Goal: Task Accomplishment & Management: Complete application form

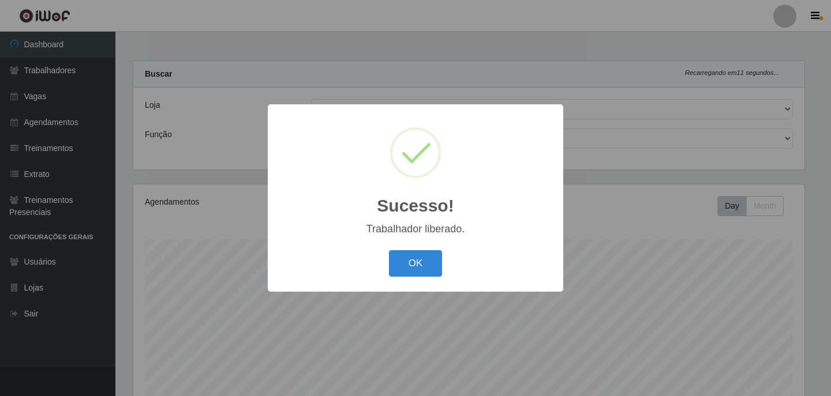
select select "452"
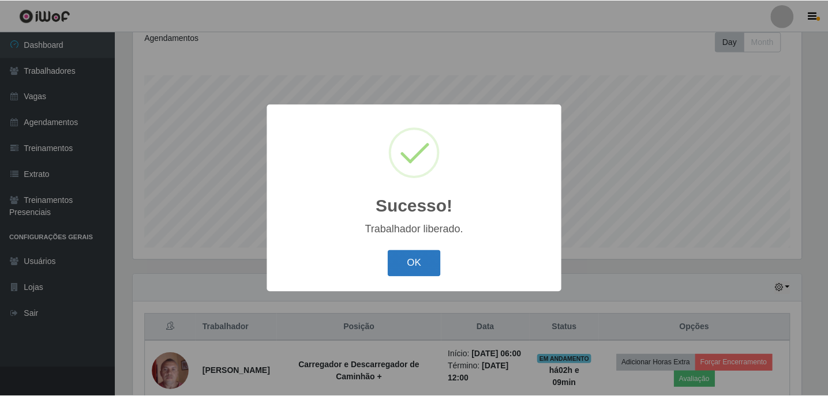
scroll to position [239, 671]
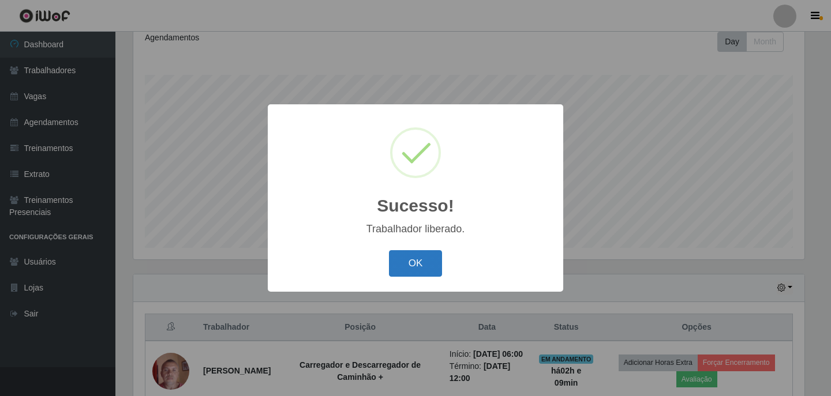
drag, startPoint x: 414, startPoint y: 274, endPoint x: 407, endPoint y: 276, distance: 7.8
click at [408, 276] on button "OK" at bounding box center [416, 263] width 54 height 27
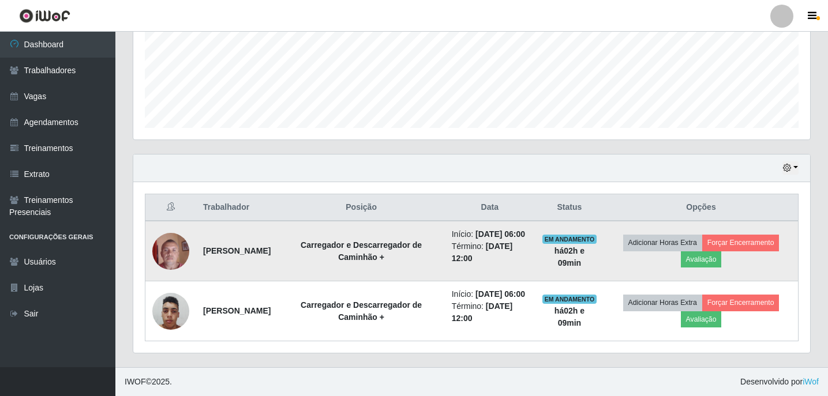
scroll to position [309, 0]
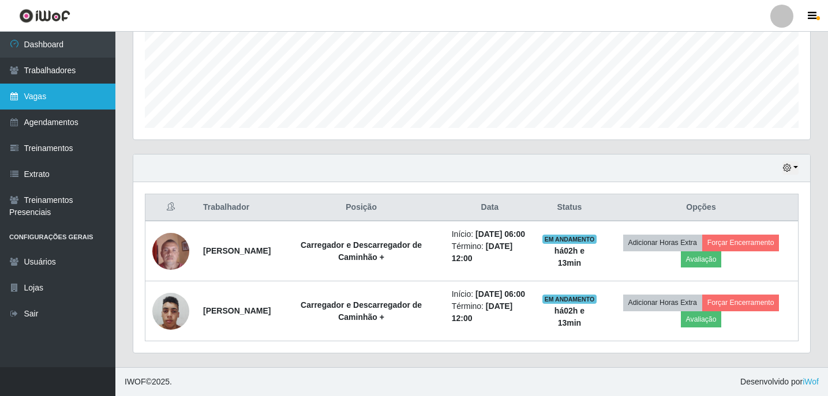
click at [72, 104] on link "Vagas" at bounding box center [57, 97] width 115 height 26
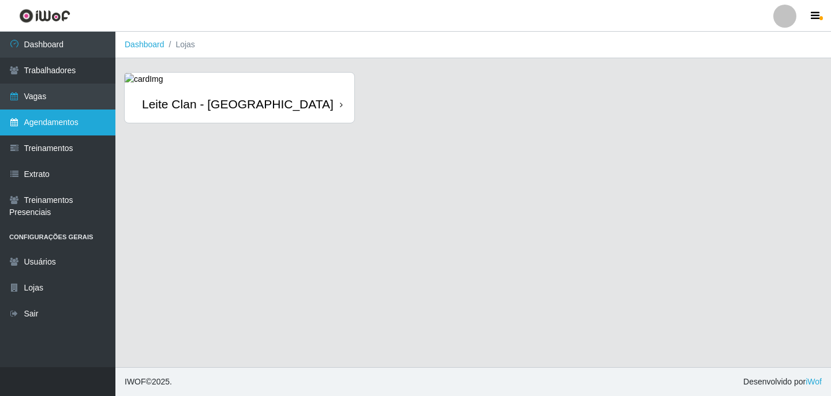
click at [70, 131] on link "Agendamentos" at bounding box center [57, 123] width 115 height 26
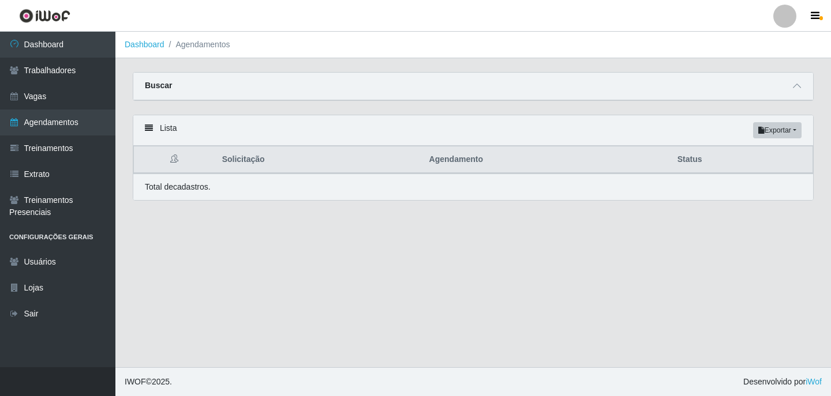
click at [815, 83] on div "Carregando... Buscar Início em Término em Status [Selecione...] AGENDADO AGUARD…" at bounding box center [473, 93] width 698 height 43
click at [794, 90] on icon at bounding box center [797, 86] width 8 height 8
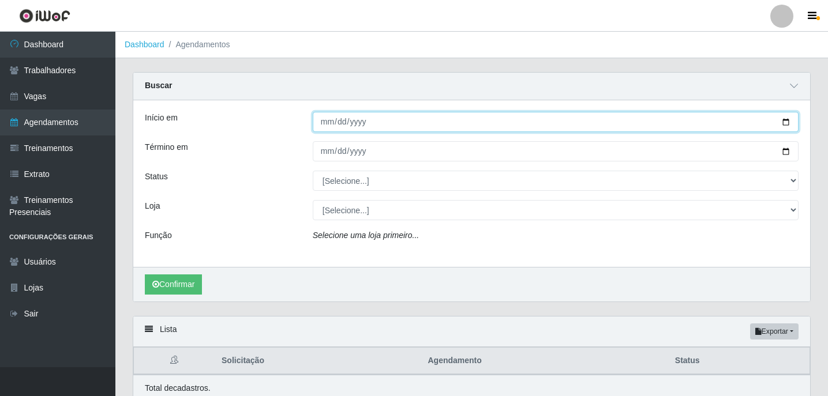
click at [324, 119] on input "Início em" at bounding box center [556, 122] width 486 height 20
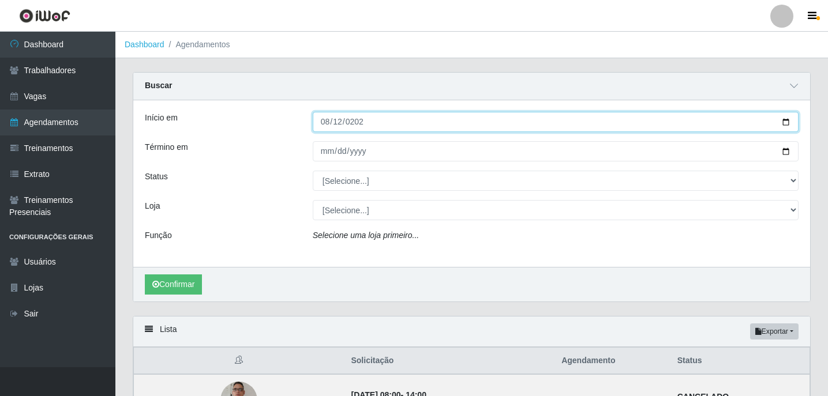
type input "[DATE]"
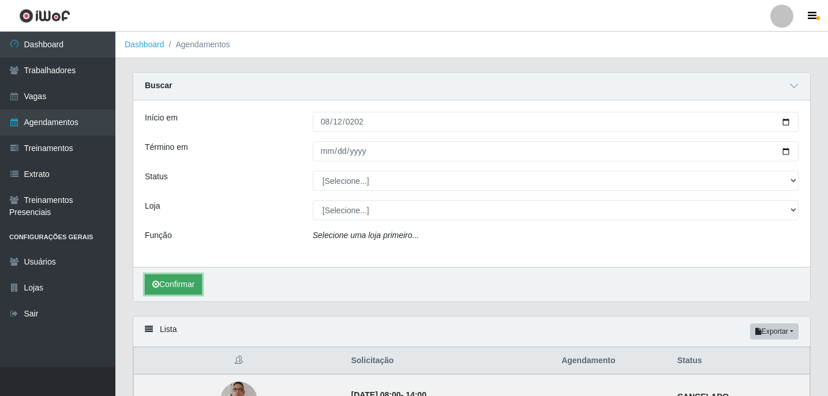
click at [184, 287] on button "Confirmar" at bounding box center [173, 285] width 57 height 20
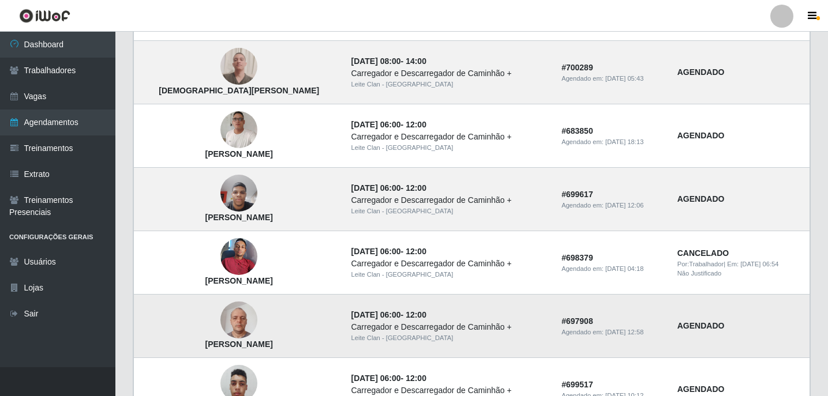
scroll to position [866, 0]
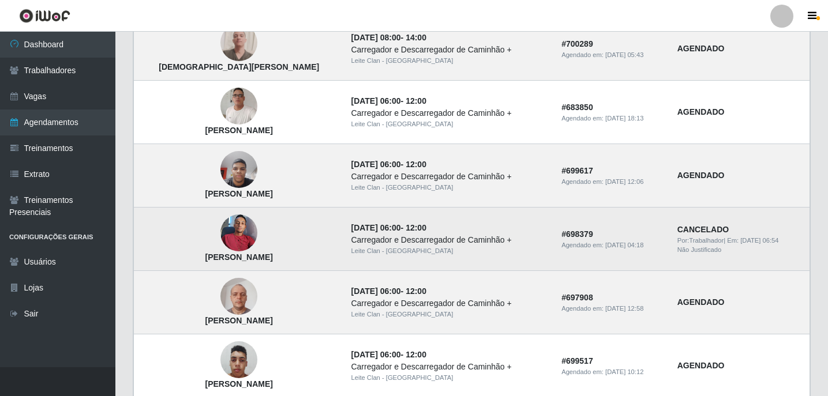
click at [229, 240] on img at bounding box center [238, 233] width 37 height 49
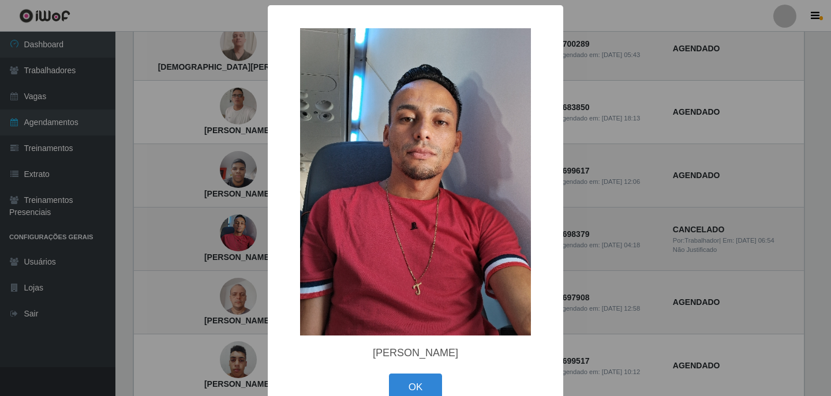
click at [229, 240] on div "× Thiago Martins da Silva OK Cancel" at bounding box center [415, 198] width 831 height 396
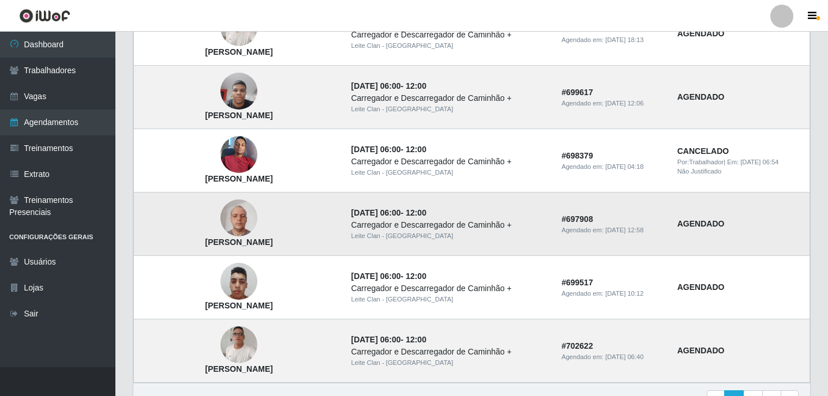
scroll to position [1010, 0]
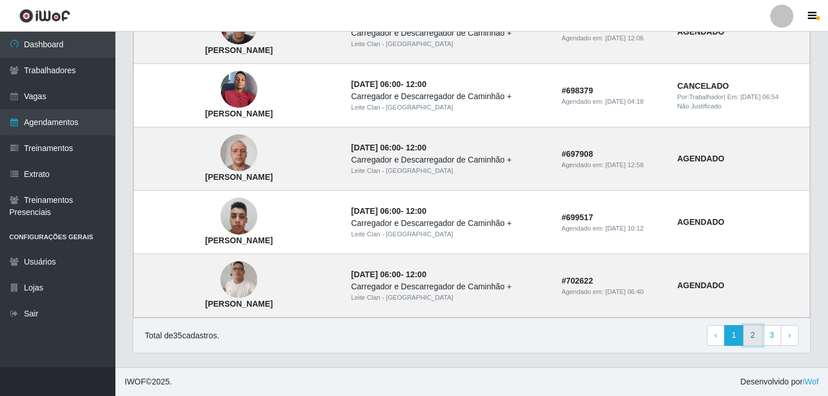
click at [754, 339] on link "2" at bounding box center [753, 335] width 20 height 21
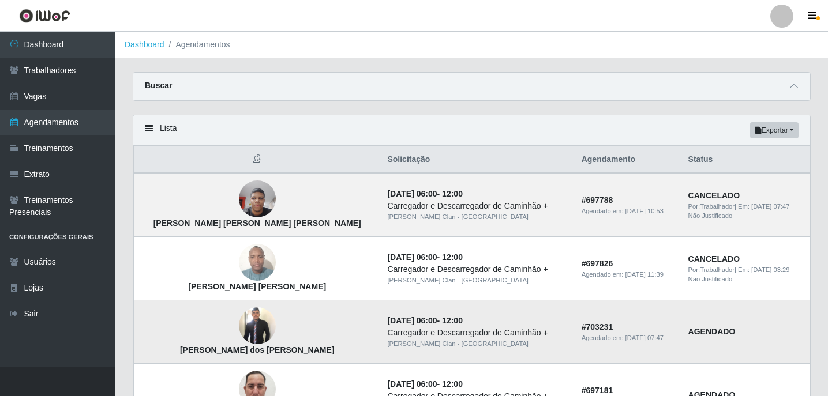
click at [239, 320] on img at bounding box center [257, 326] width 37 height 40
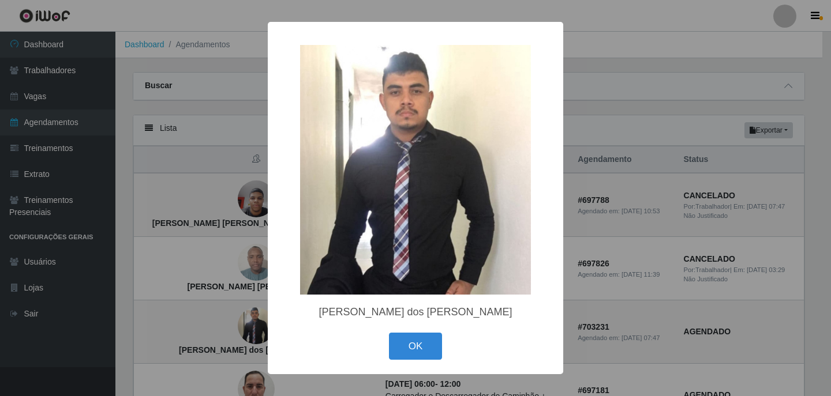
click at [234, 312] on div "× [PERSON_NAME] dos [PERSON_NAME] OK Cancel" at bounding box center [415, 198] width 831 height 396
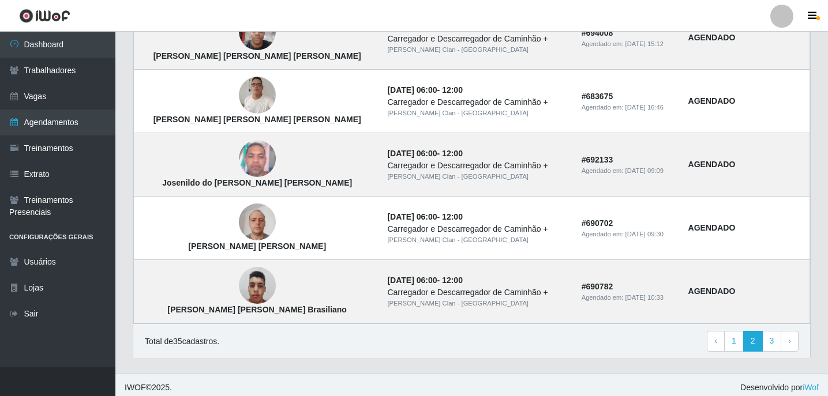
scroll to position [808, 0]
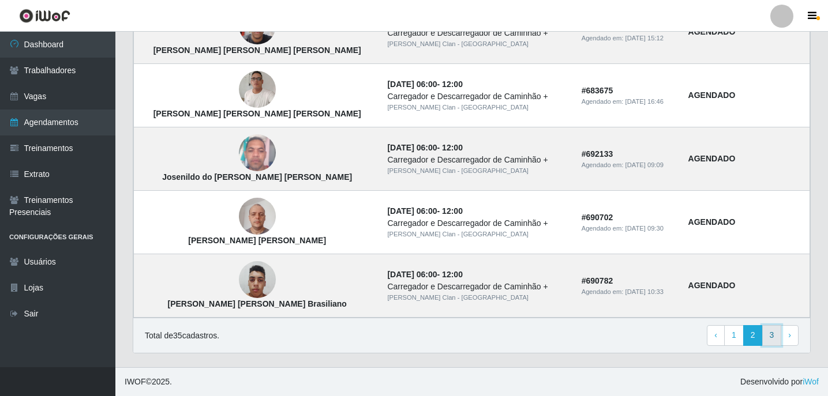
click at [774, 341] on link "3" at bounding box center [772, 335] width 20 height 21
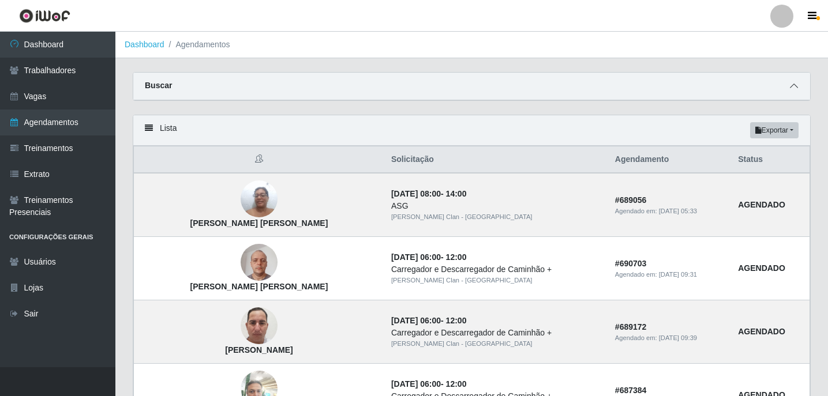
click at [800, 89] on span at bounding box center [794, 86] width 14 height 13
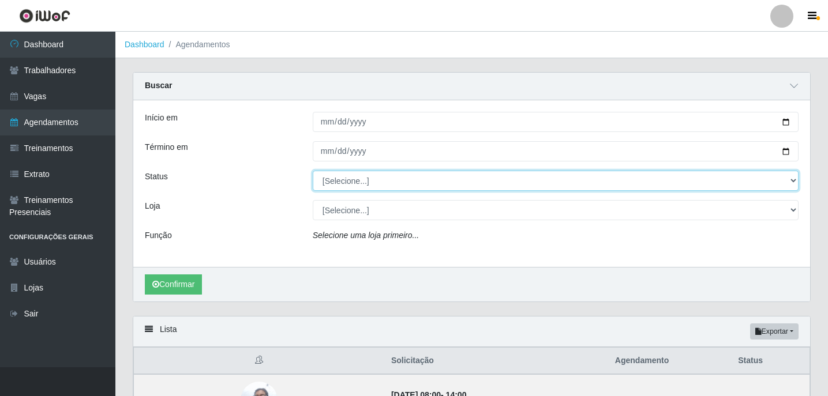
click at [348, 183] on select "[Selecione...] AGENDADO AGUARDANDO LIBERAR EM ANDAMENTO EM REVISÃO FINALIZADO C…" at bounding box center [556, 181] width 486 height 20
select select "FINALIZADO"
click at [313, 171] on select "[Selecione...] AGENDADO AGUARDANDO LIBERAR EM ANDAMENTO EM REVISÃO FINALIZADO C…" at bounding box center [556, 181] width 486 height 20
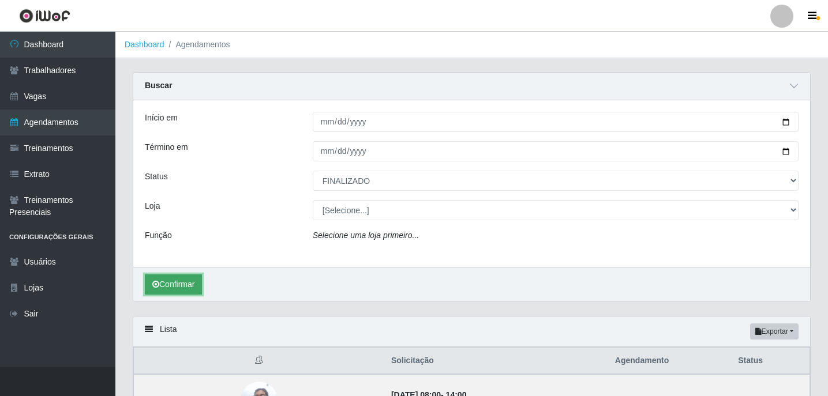
click at [161, 284] on button "Confirmar" at bounding box center [173, 285] width 57 height 20
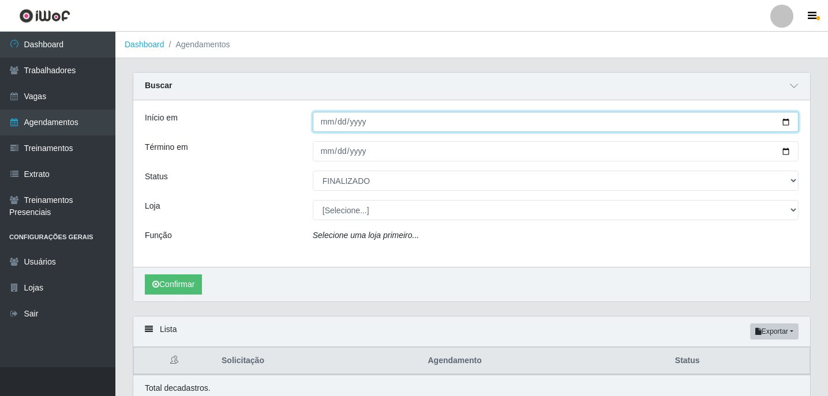
click at [329, 119] on input "[DATE]" at bounding box center [556, 122] width 486 height 20
type input "2025-08-01"
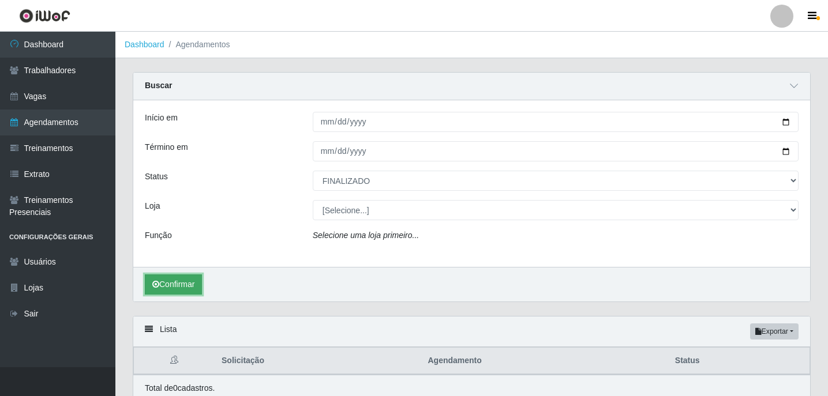
click at [175, 287] on button "Confirmar" at bounding box center [173, 285] width 57 height 20
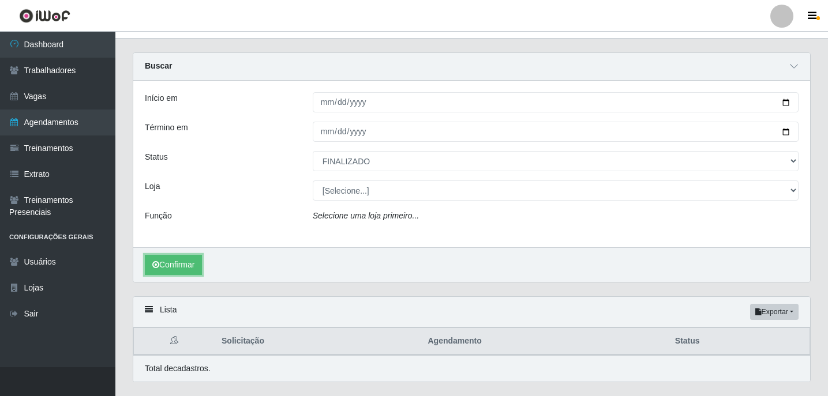
scroll to position [49, 0]
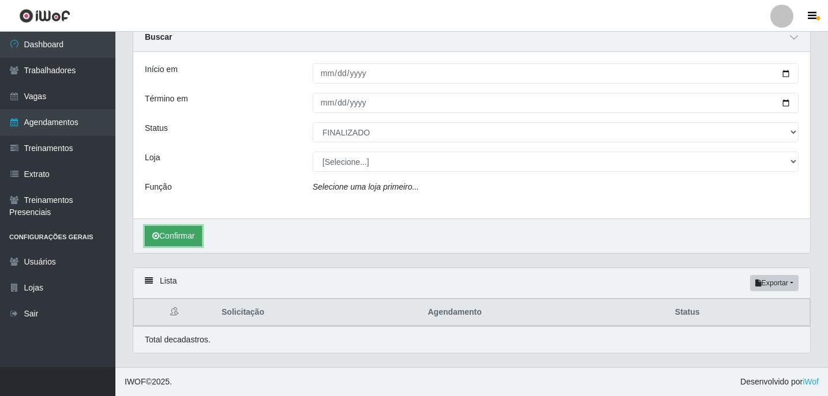
click at [180, 235] on button "Confirmar" at bounding box center [173, 236] width 57 height 20
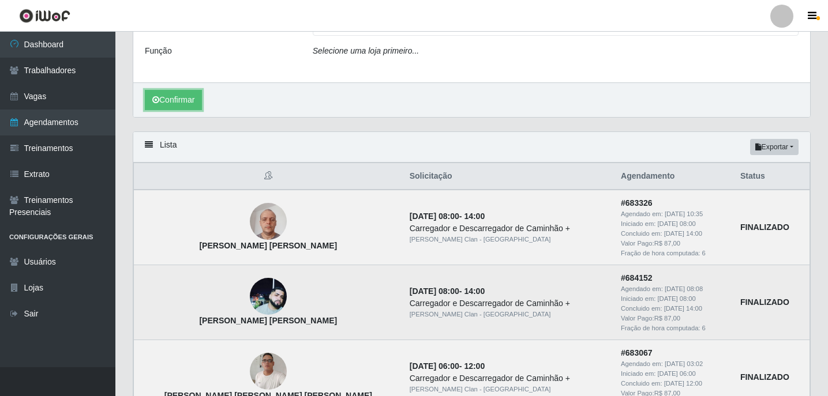
scroll to position [395, 0]
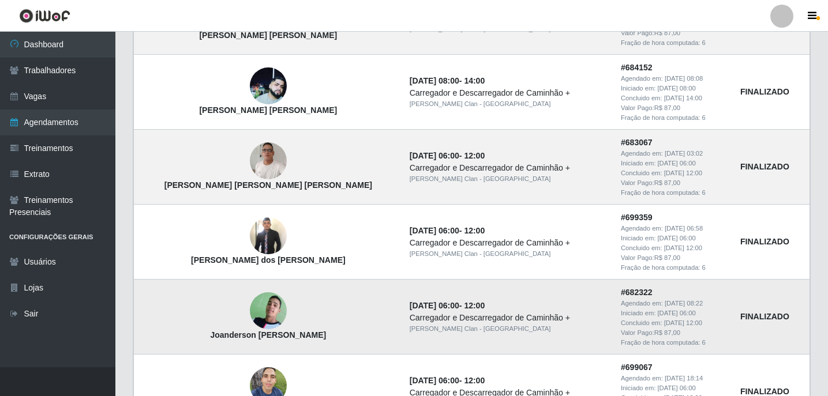
click at [211, 335] on strong "Joanderson [PERSON_NAME]" at bounding box center [269, 335] width 116 height 9
copy strong "Joanderson [PERSON_NAME]"
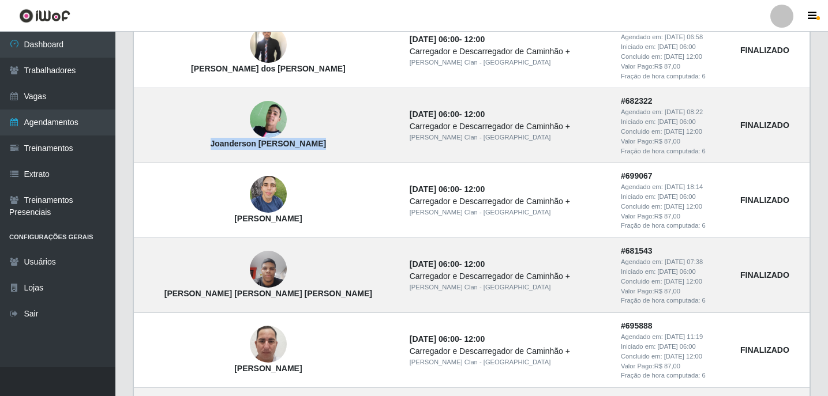
scroll to position [490, 0]
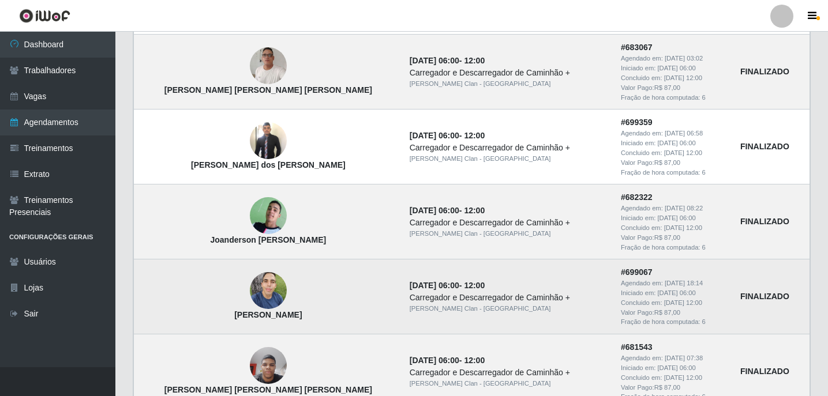
click at [256, 315] on strong "Gabriel Fernandes Diassis" at bounding box center [268, 314] width 68 height 9
copy strong "Gabriel Fernandes Diassis"
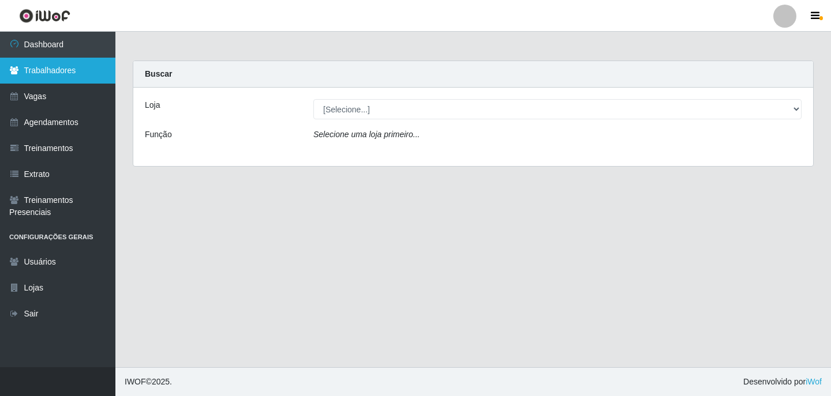
click at [42, 73] on link "Trabalhadores" at bounding box center [57, 71] width 115 height 26
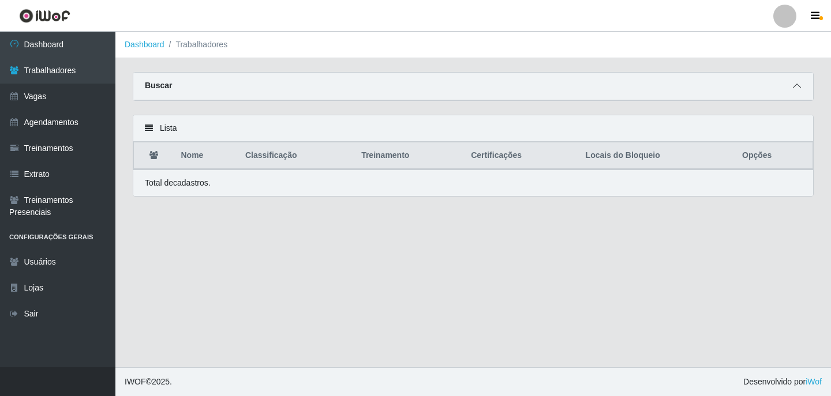
click at [797, 84] on icon at bounding box center [797, 86] width 8 height 8
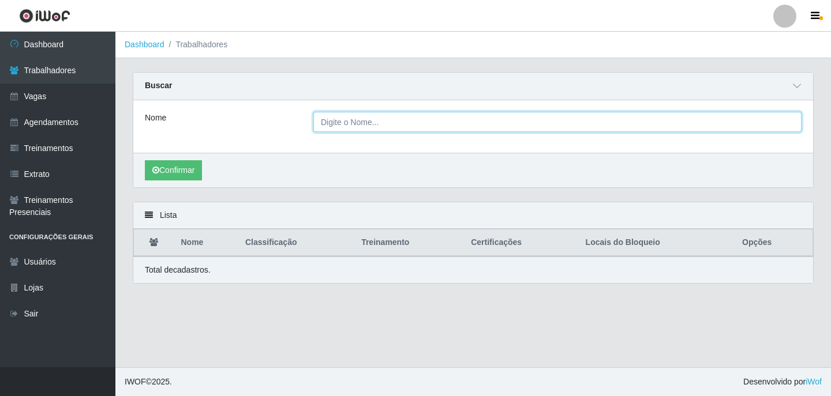
click at [336, 125] on input "Nome" at bounding box center [557, 122] width 488 height 20
paste input "Joanderson Alexandre Da Silva"
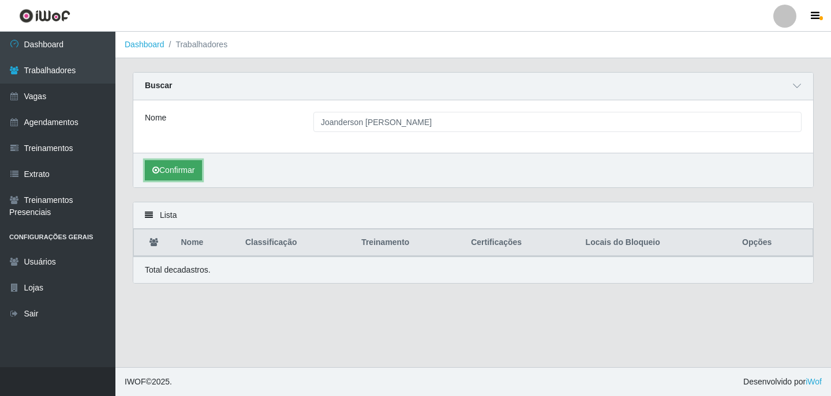
click at [200, 171] on button "Confirmar" at bounding box center [173, 170] width 57 height 20
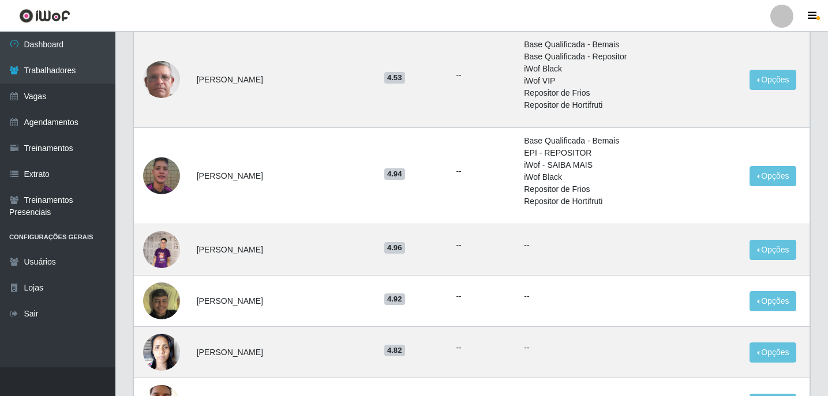
scroll to position [577, 0]
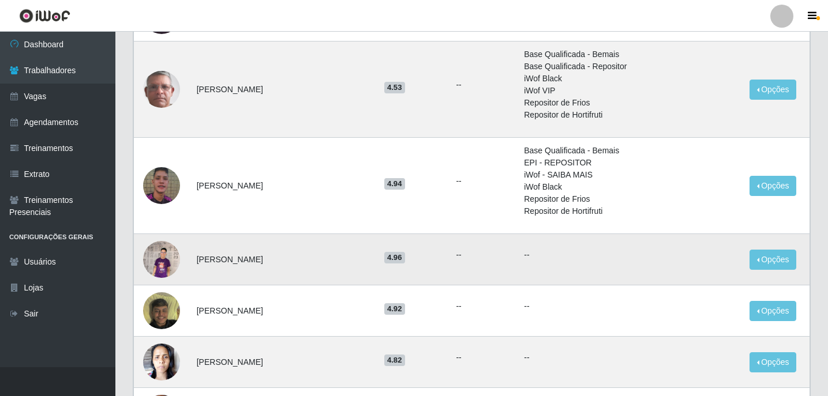
click at [166, 259] on img at bounding box center [161, 260] width 37 height 66
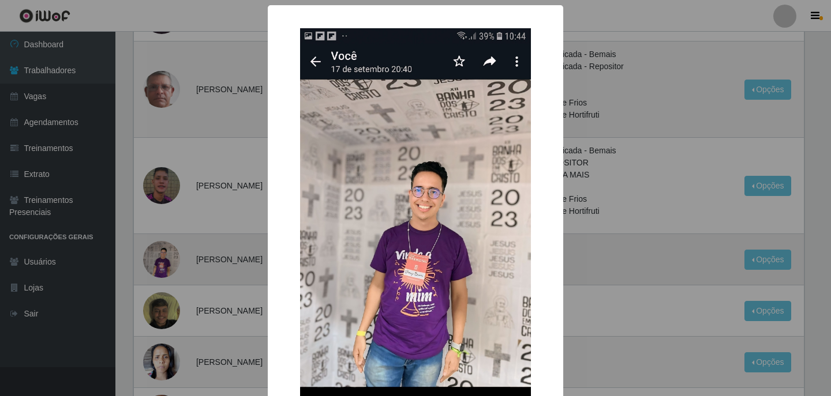
click at [166, 259] on div "× OK Cancel" at bounding box center [415, 198] width 831 height 396
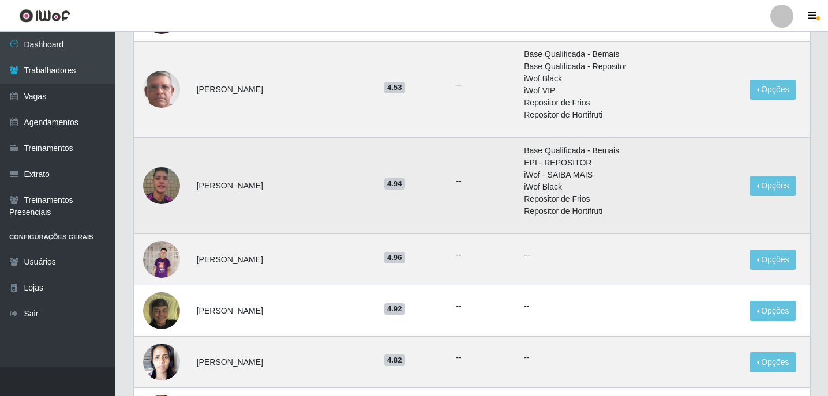
click at [160, 193] on img at bounding box center [161, 186] width 37 height 40
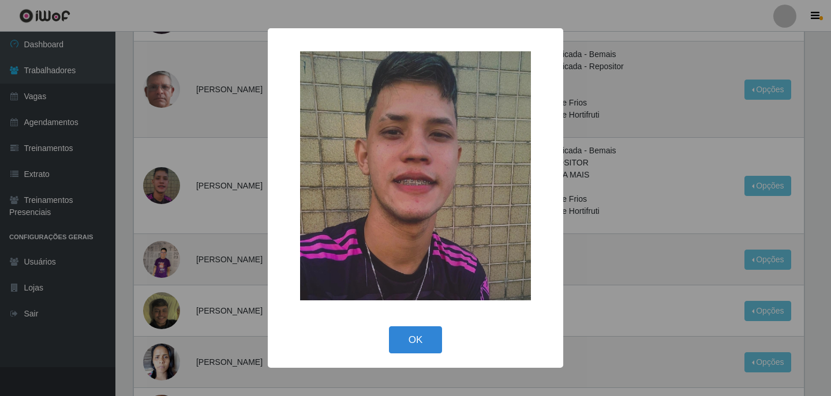
click at [161, 194] on div "× OK Cancel" at bounding box center [415, 198] width 831 height 396
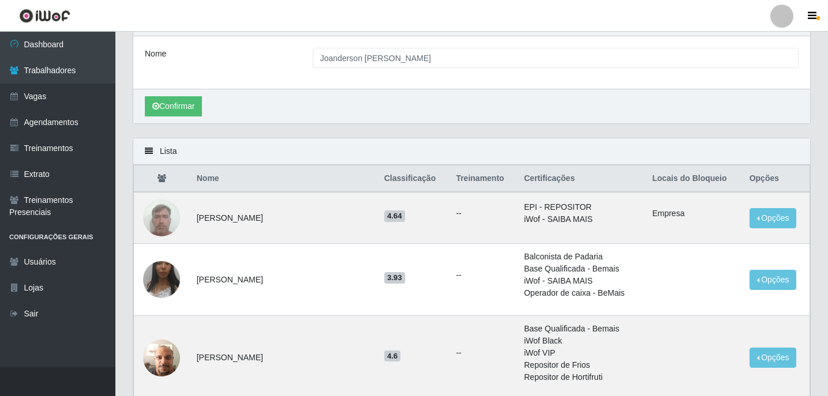
scroll to position [0, 0]
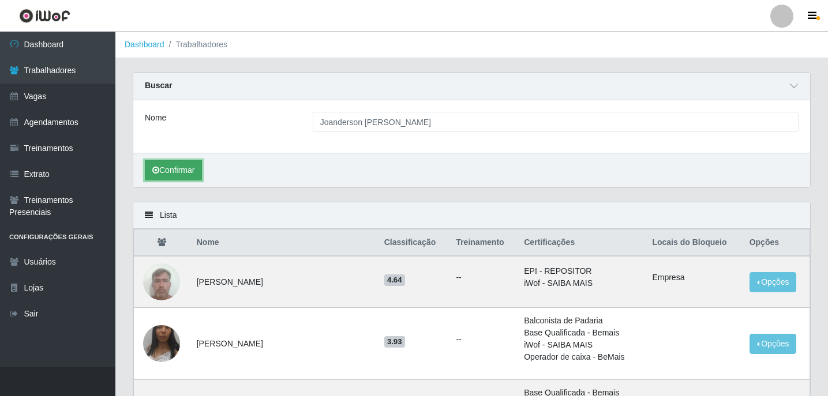
click at [183, 170] on button "Confirmar" at bounding box center [173, 170] width 57 height 20
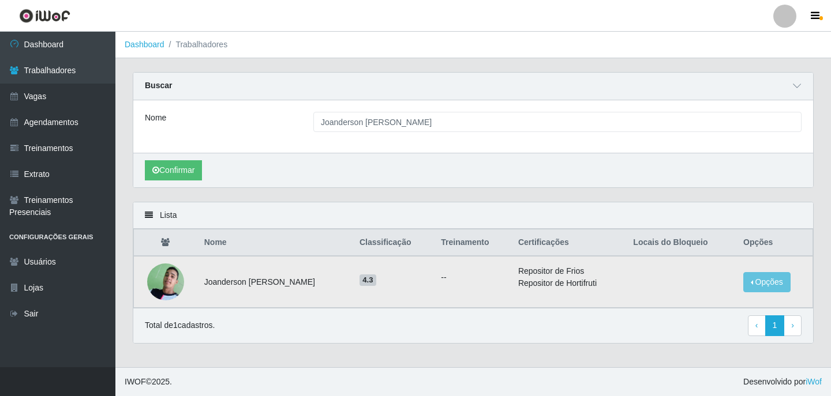
click at [216, 283] on td "Joanderson Alexandre Da Silva" at bounding box center [274, 282] width 155 height 52
click at [755, 280] on button "Opções" at bounding box center [766, 282] width 47 height 20
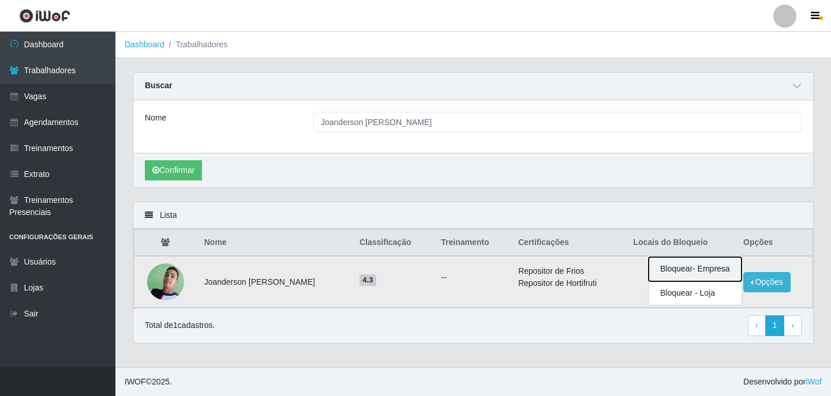
click at [687, 272] on button "Bloquear - Empresa" at bounding box center [695, 269] width 93 height 24
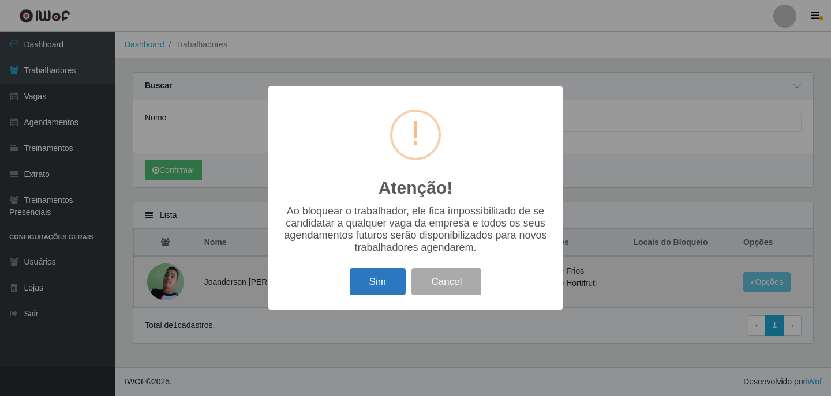
click at [381, 278] on button "Sim" at bounding box center [378, 281] width 56 height 27
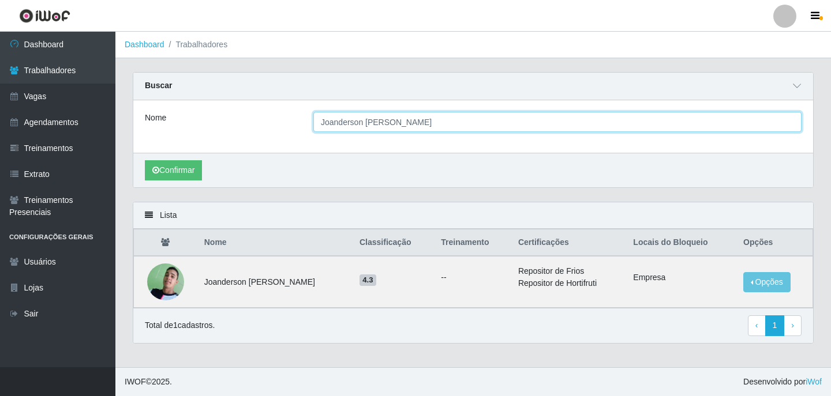
click at [440, 125] on input "Joanderson Alexandre Da Silva" at bounding box center [557, 122] width 488 height 20
type input "J"
paste input "Gabriel Fernandes Diassis"
type input "Gabriel Fernandes Diassis"
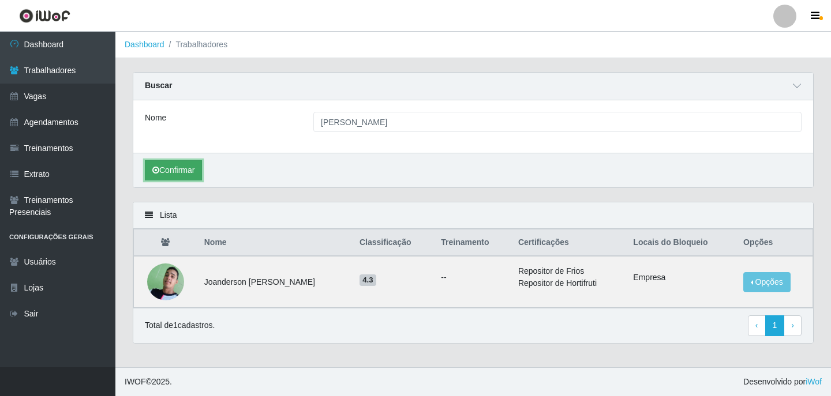
click at [177, 171] on button "Confirmar" at bounding box center [173, 170] width 57 height 20
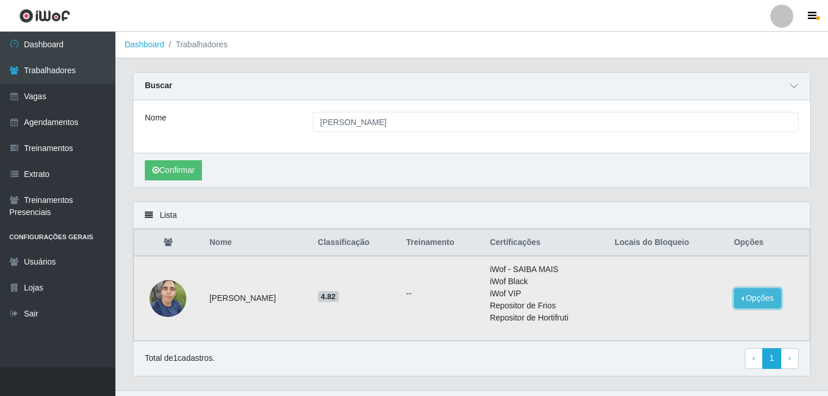
click at [771, 299] on button "Opções" at bounding box center [757, 299] width 47 height 20
drag, startPoint x: 771, startPoint y: 299, endPoint x: 755, endPoint y: 308, distance: 19.1
click at [755, 308] on button "Opções" at bounding box center [757, 299] width 47 height 20
click at [711, 300] on button "Bloquear - Empresa" at bounding box center [685, 301] width 93 height 24
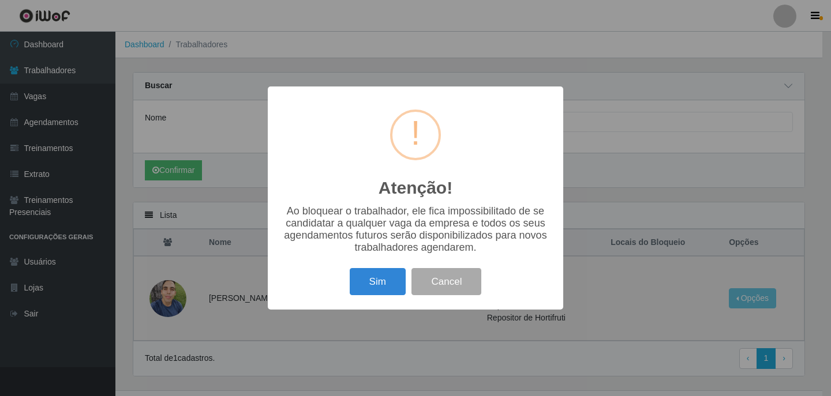
drag, startPoint x: 830, startPoint y: 277, endPoint x: 765, endPoint y: 287, distance: 66.5
click at [778, 287] on div "Atenção! × Ao bloquear o trabalhador, ele fica impossibilitado de se candidatar…" at bounding box center [415, 198] width 831 height 396
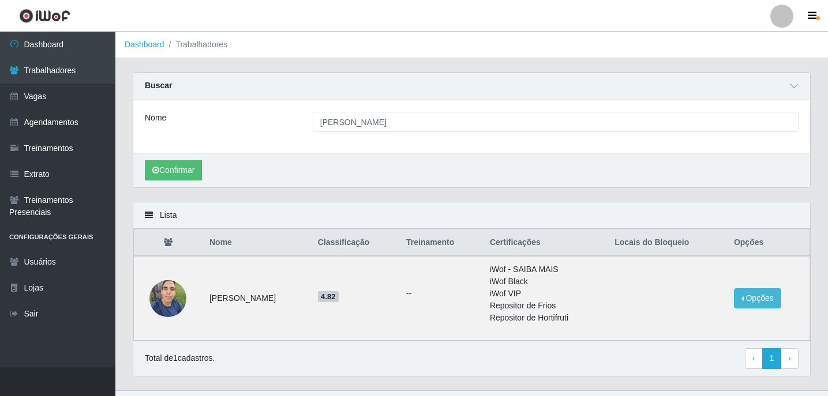
drag, startPoint x: 761, startPoint y: 288, endPoint x: 754, endPoint y: 295, distance: 9.8
click at [757, 294] on td "Opções Bloquear - Empresa Bloquear - Loja" at bounding box center [768, 298] width 83 height 85
click at [748, 298] on button "Opções" at bounding box center [757, 299] width 47 height 20
click at [714, 326] on button "Bloquear - Loja" at bounding box center [685, 325] width 93 height 24
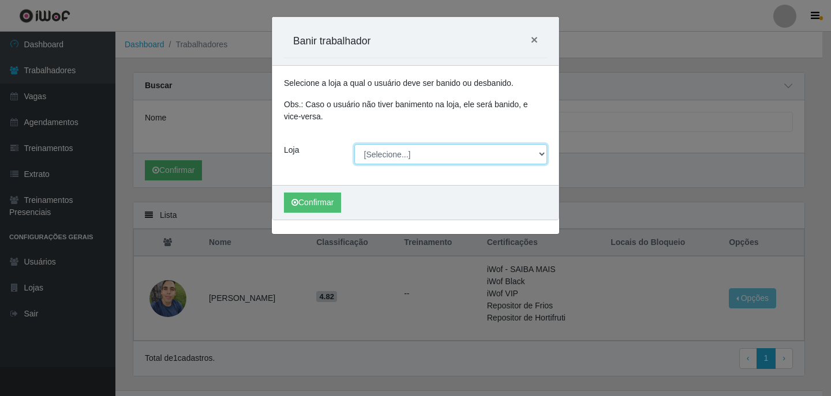
click at [540, 154] on select "[Selecione...] [PERSON_NAME] Clan - [GEOGRAPHIC_DATA]" at bounding box center [450, 154] width 193 height 20
click at [583, 142] on div "Carregando... Banir trabalhador × Selecione a loja a qual o usuário deve ser ba…" at bounding box center [415, 198] width 831 height 396
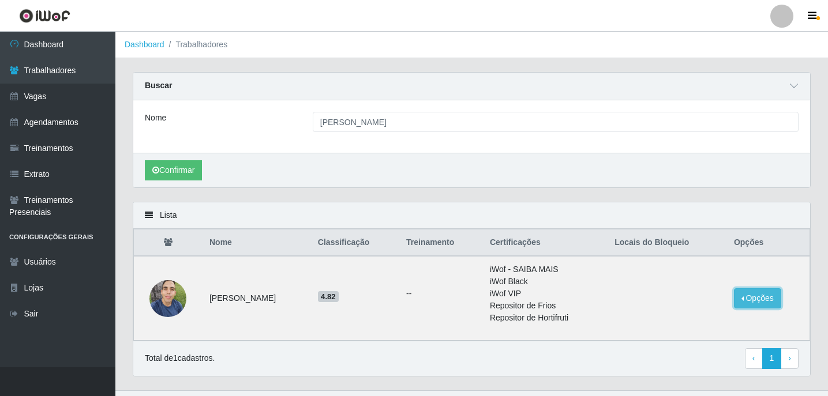
click at [750, 295] on button "Opções" at bounding box center [757, 299] width 47 height 20
click at [703, 294] on button "Bloquear - Empresa" at bounding box center [685, 301] width 93 height 24
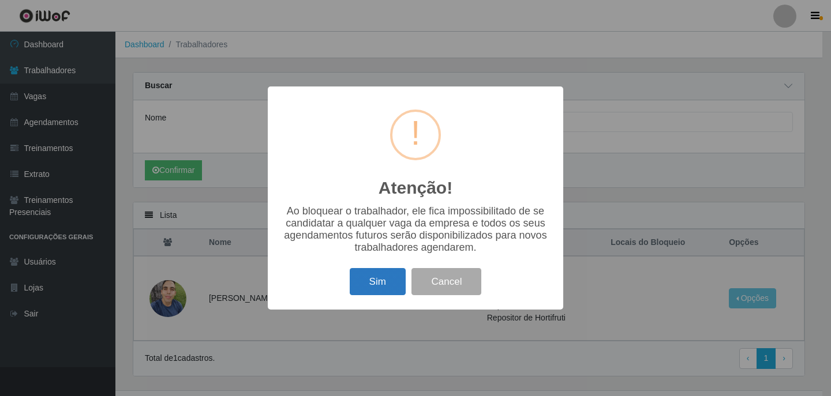
click at [399, 291] on button "Sim" at bounding box center [378, 281] width 56 height 27
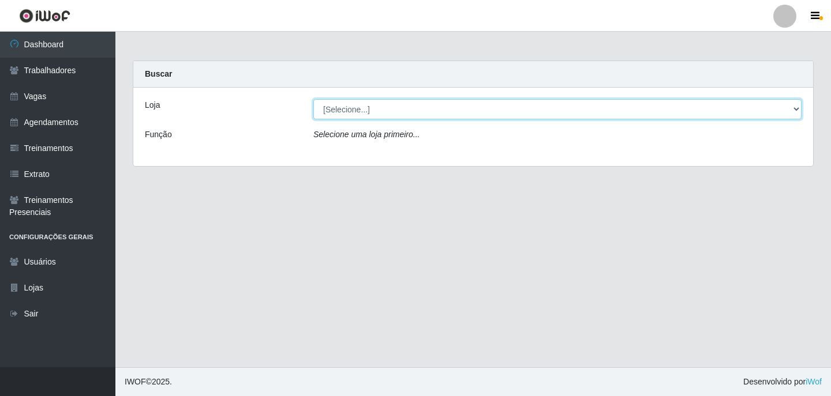
click at [368, 112] on select "[Selecione...] [PERSON_NAME] Clan - [GEOGRAPHIC_DATA]" at bounding box center [557, 109] width 488 height 20
select select "452"
click at [313, 99] on select "[Selecione...] [PERSON_NAME] Clan - [GEOGRAPHIC_DATA]" at bounding box center [557, 109] width 488 height 20
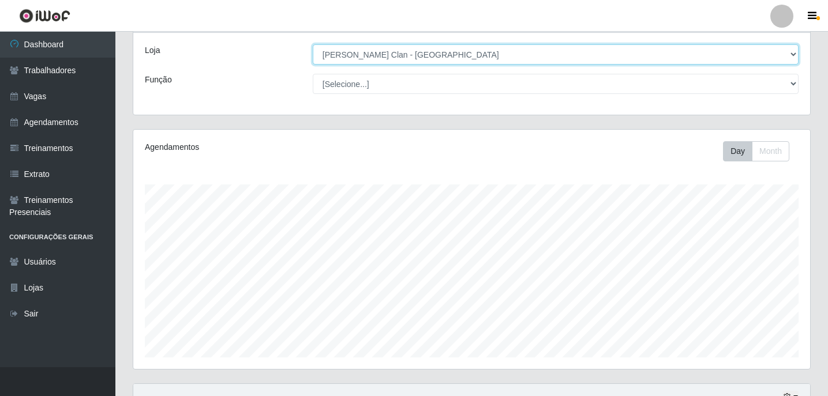
scroll to position [20, 0]
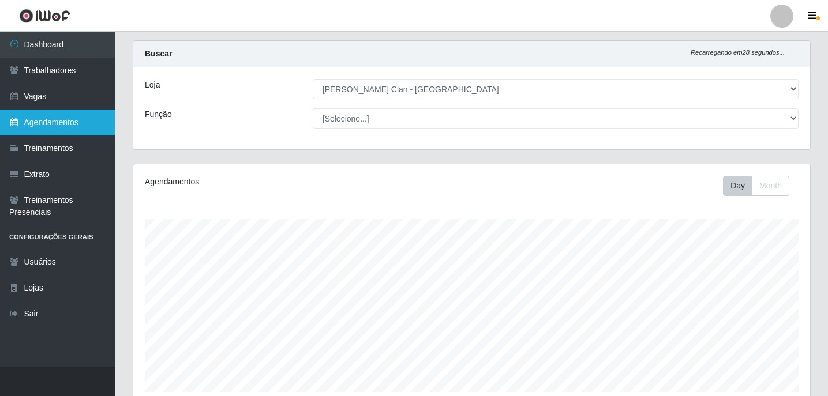
click at [57, 125] on link "Agendamentos" at bounding box center [57, 123] width 115 height 26
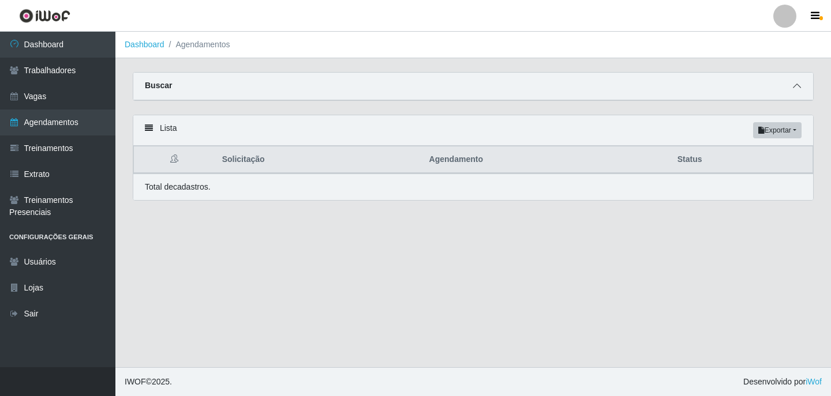
click at [798, 84] on icon at bounding box center [797, 86] width 8 height 8
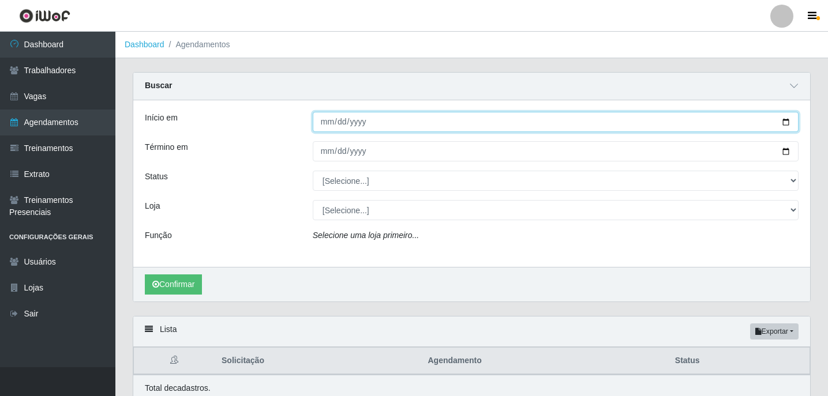
click at [324, 119] on input "Início em" at bounding box center [556, 122] width 486 height 20
type input "[PHONE_NUMBER]"
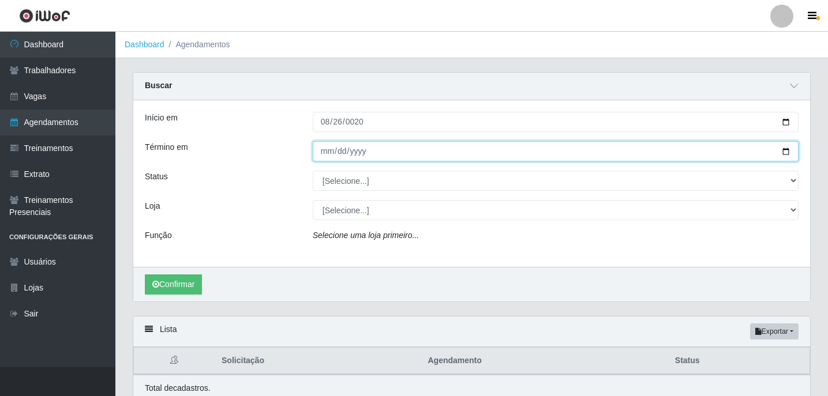
click at [340, 155] on input "Término em" at bounding box center [556, 151] width 486 height 20
click at [315, 151] on input "Término em" at bounding box center [556, 151] width 486 height 20
click at [323, 151] on input "Término em" at bounding box center [556, 151] width 486 height 20
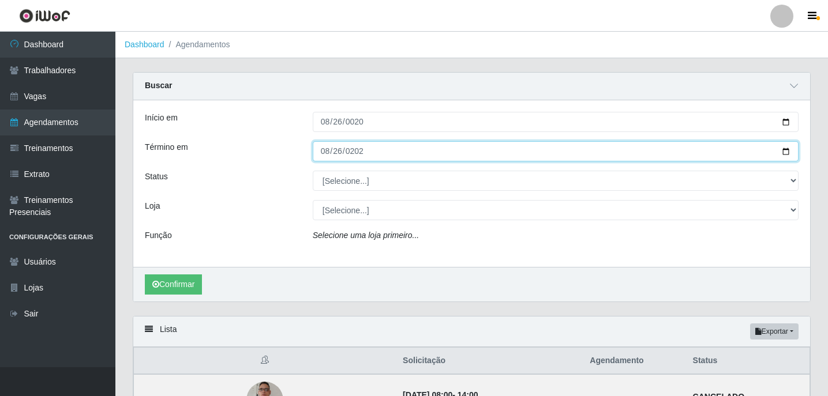
type input "[DATE]"
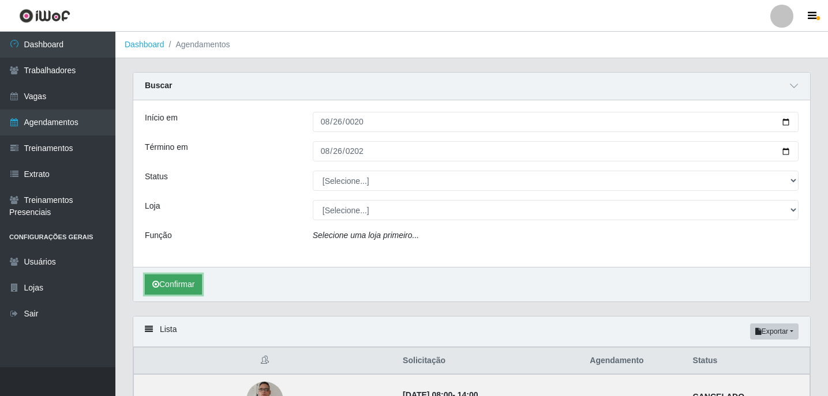
click at [189, 287] on button "Confirmar" at bounding box center [173, 285] width 57 height 20
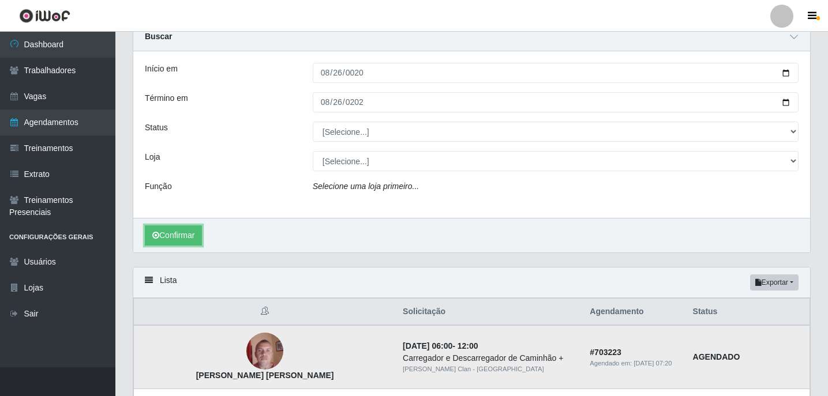
scroll to position [107, 0]
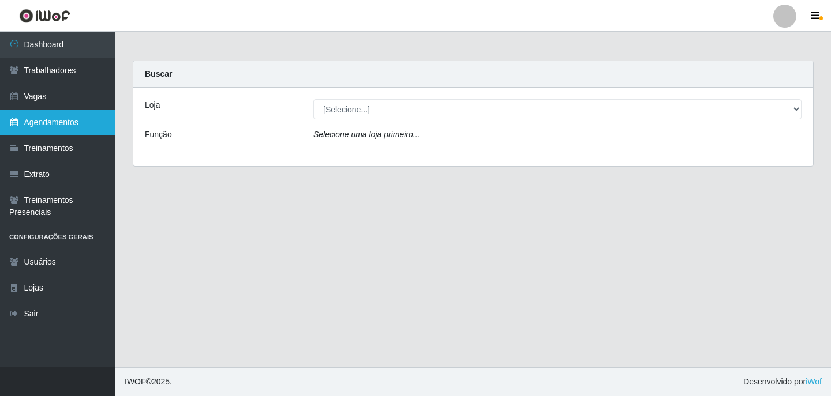
click at [72, 130] on link "Agendamentos" at bounding box center [57, 123] width 115 height 26
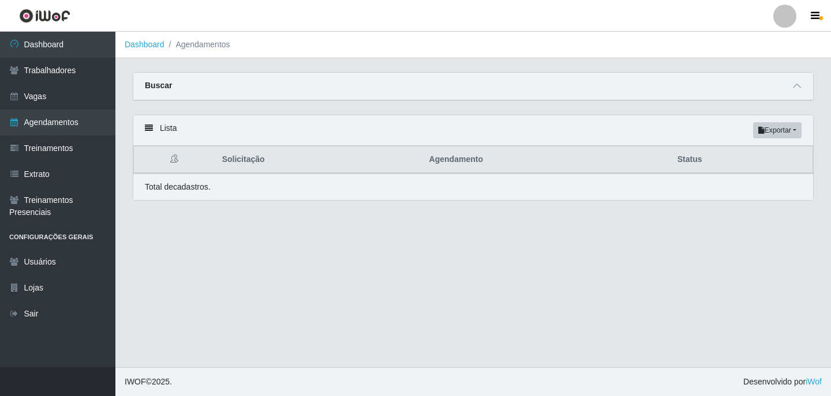
click at [805, 85] on div "Buscar" at bounding box center [473, 87] width 680 height 28
click at [782, 88] on div "Buscar" at bounding box center [473, 87] width 680 height 28
click at [799, 88] on icon at bounding box center [797, 86] width 8 height 8
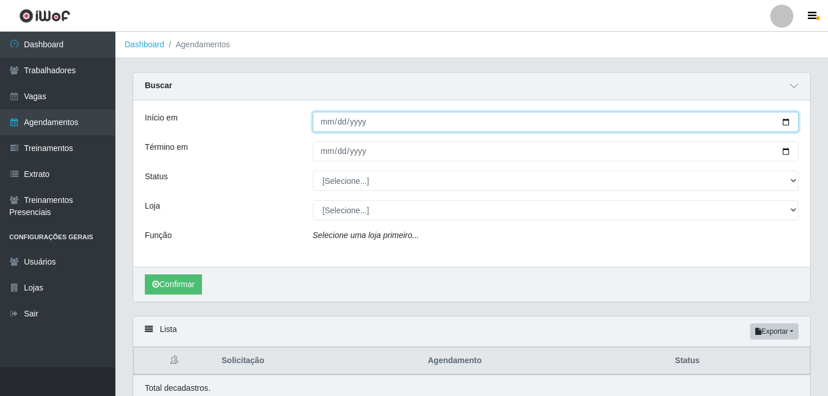
click at [325, 123] on input "Início em" at bounding box center [556, 122] width 486 height 20
type input "20205-08-25"
click at [145, 275] on button "Confirmar" at bounding box center [173, 285] width 57 height 20
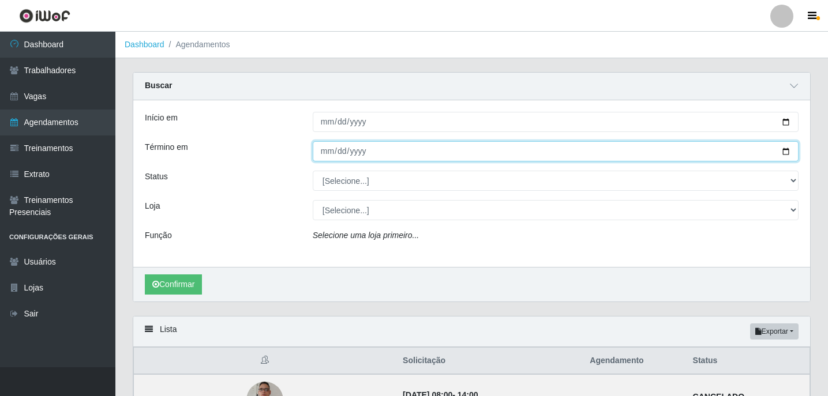
click at [324, 153] on input "Término em" at bounding box center [556, 151] width 486 height 20
type input "2025-08-25"
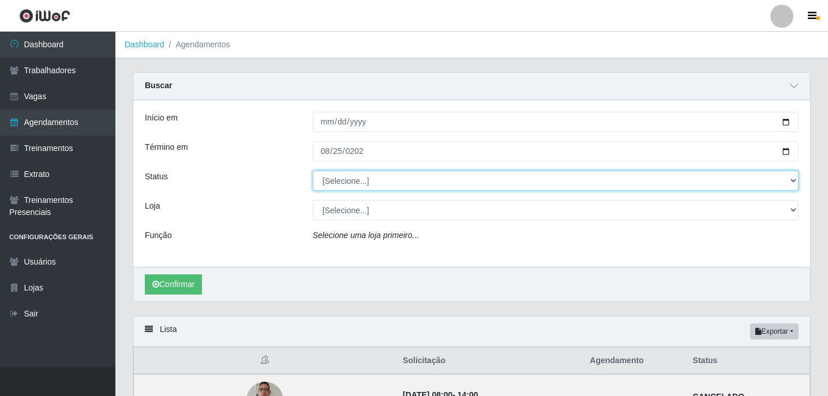
click at [337, 173] on select "[Selecione...] AGENDADO AGUARDANDO LIBERAR EM ANDAMENTO EM REVISÃO FINALIZADO C…" at bounding box center [556, 181] width 486 height 20
select select "AGENDADO"
click at [313, 171] on select "[Selecione...] AGENDADO AGUARDANDO LIBERAR EM ANDAMENTO EM REVISÃO FINALIZADO C…" at bounding box center [556, 181] width 486 height 20
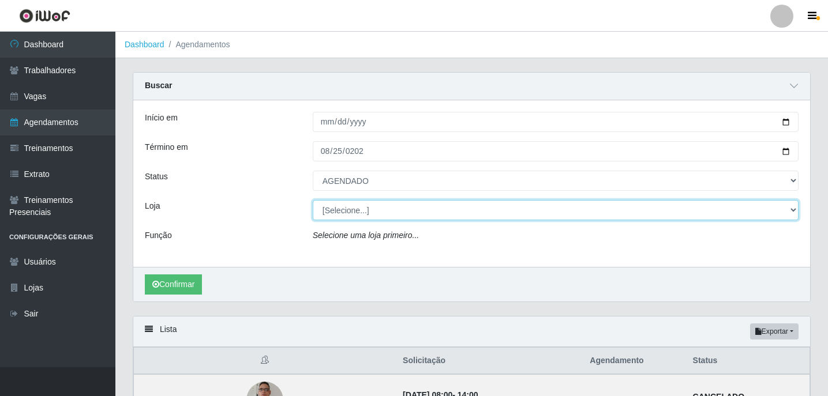
click at [361, 208] on select "[Selecione...] Leite Clan - Bayeux" at bounding box center [556, 210] width 486 height 20
select select "452"
click at [313, 201] on select "[Selecione...] Leite Clan - Bayeux" at bounding box center [556, 210] width 486 height 20
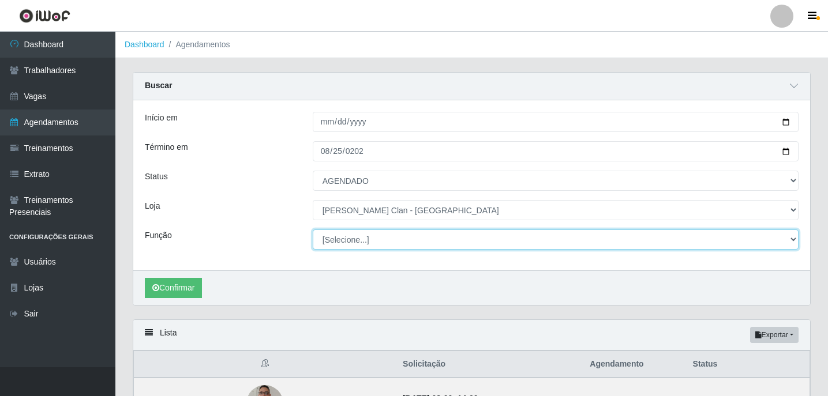
click at [342, 240] on select "[Selecione...] ASG ASG + Carregador e Descarregador de Caminhão Carregador e De…" at bounding box center [556, 240] width 486 height 20
select select "138"
click at [313, 230] on select "[Selecione...] ASG ASG + Carregador e Descarregador de Caminhão Carregador e De…" at bounding box center [556, 240] width 486 height 20
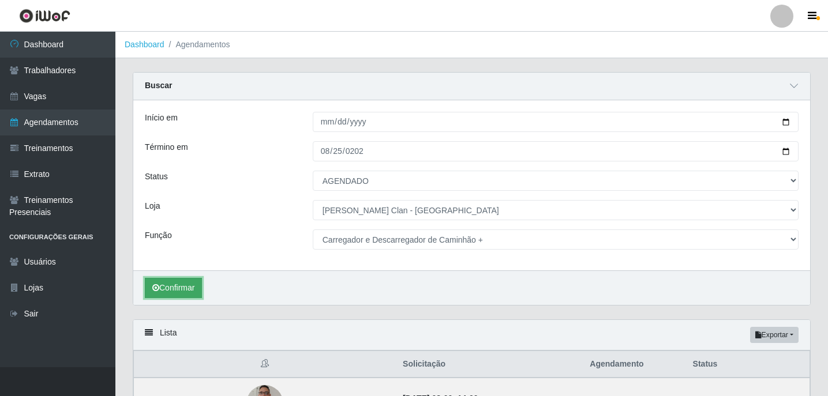
click at [181, 291] on button "Confirmar" at bounding box center [173, 288] width 57 height 20
click at [199, 290] on button "Confirmar" at bounding box center [173, 288] width 57 height 20
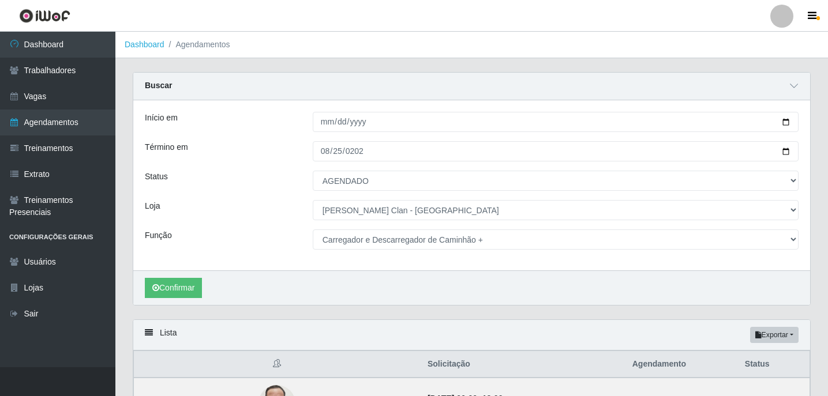
click at [199, 303] on div "Confirmar" at bounding box center [471, 288] width 677 height 35
click at [197, 290] on button "Confirmar" at bounding box center [173, 288] width 57 height 20
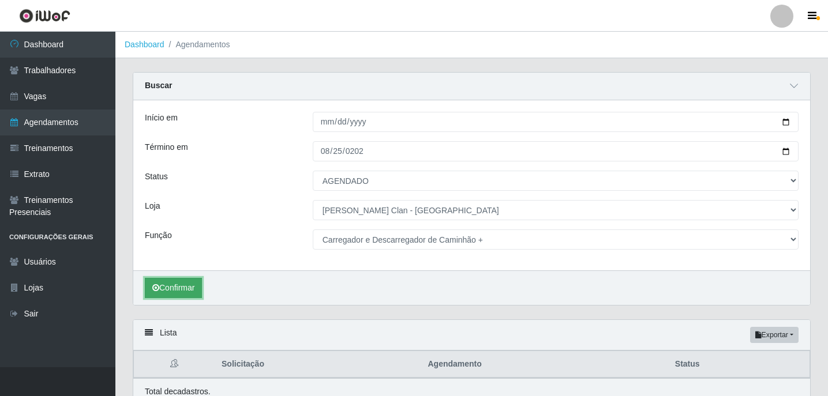
click at [192, 284] on button "Confirmar" at bounding box center [173, 288] width 57 height 20
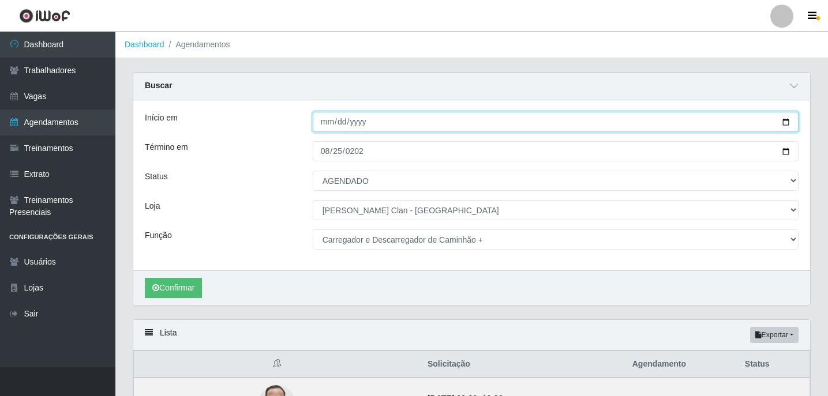
click at [330, 126] on input "20205-08-25" at bounding box center [556, 122] width 486 height 20
type input "[PHONE_NUMBER]"
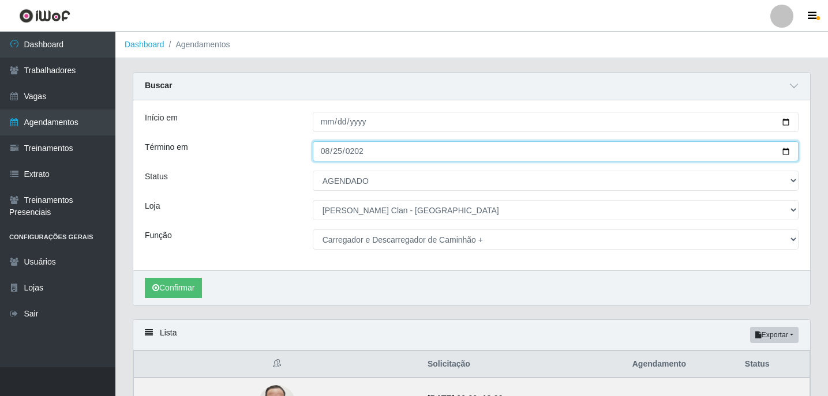
click at [331, 149] on input "2025-08-25" at bounding box center [556, 151] width 486 height 20
type input "[DATE]"
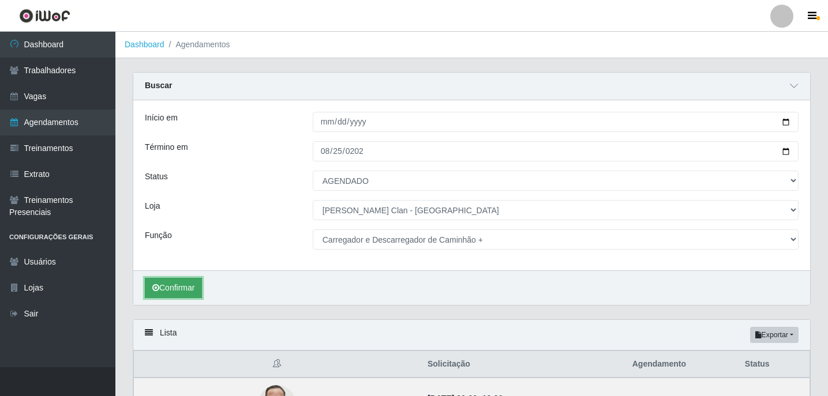
click at [170, 292] on button "Confirmar" at bounding box center [173, 288] width 57 height 20
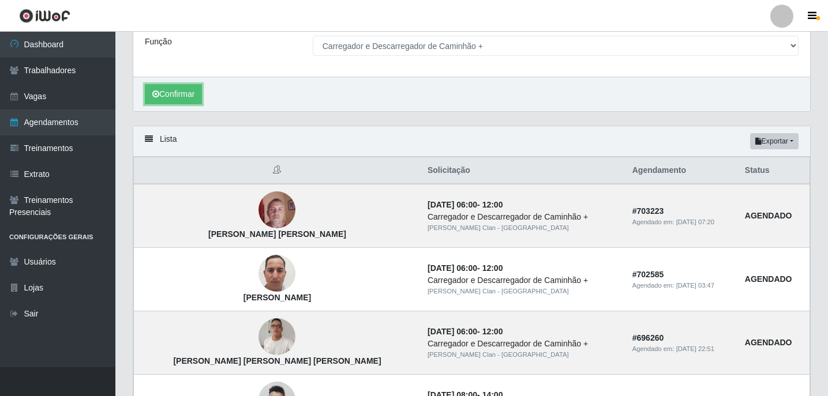
scroll to position [58, 0]
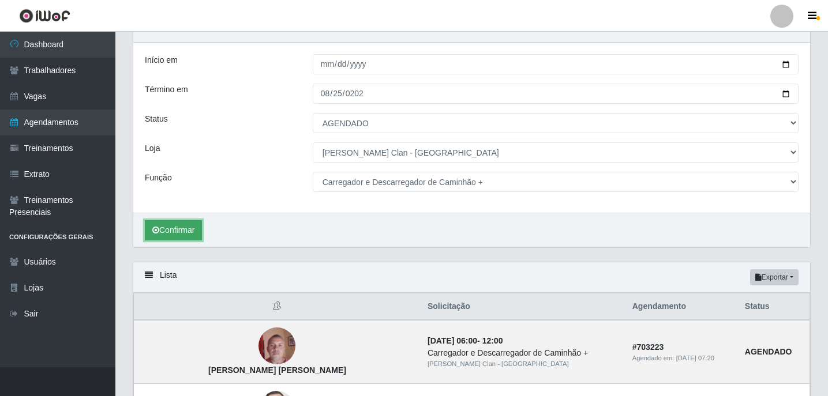
click at [175, 222] on button "Confirmar" at bounding box center [173, 230] width 57 height 20
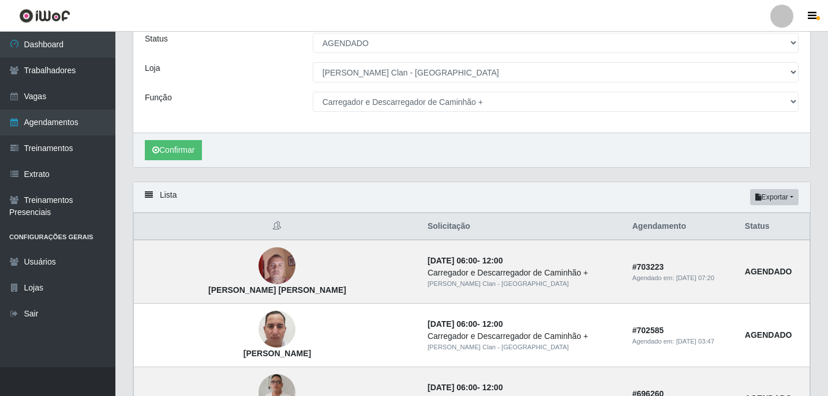
scroll to position [115, 0]
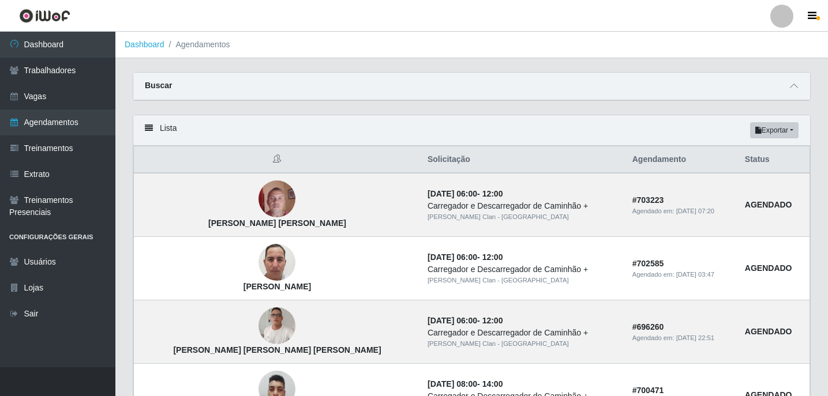
click at [806, 85] on div "Buscar" at bounding box center [471, 87] width 677 height 28
click at [794, 87] on icon at bounding box center [794, 86] width 8 height 8
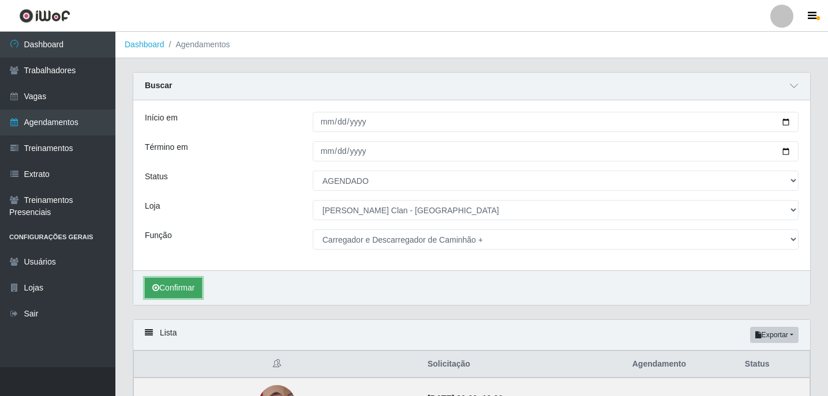
click at [171, 297] on button "Confirmar" at bounding box center [173, 288] width 57 height 20
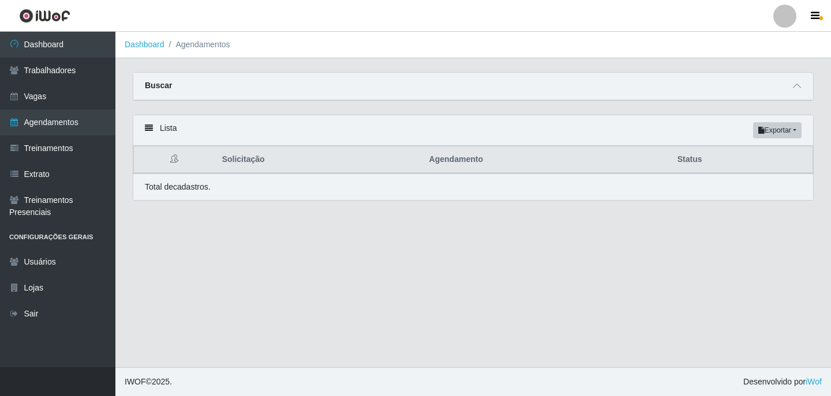
click at [805, 78] on div "Buscar" at bounding box center [473, 87] width 680 height 28
click at [802, 87] on span at bounding box center [797, 86] width 14 height 13
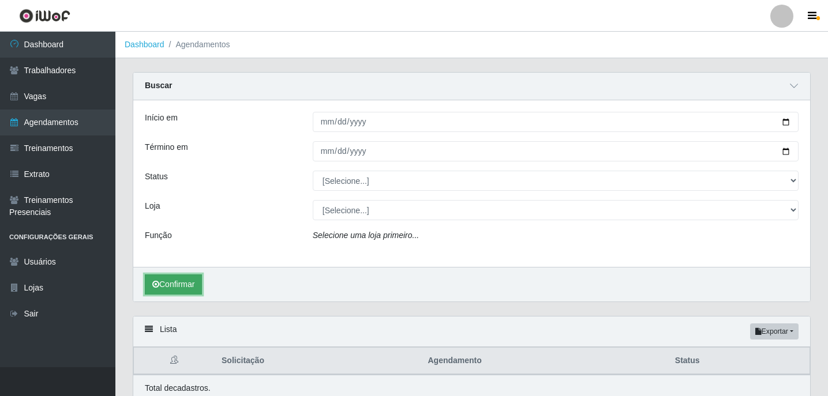
click at [162, 287] on button "Confirmar" at bounding box center [173, 285] width 57 height 20
click at [164, 284] on button "Confirmar" at bounding box center [173, 285] width 57 height 20
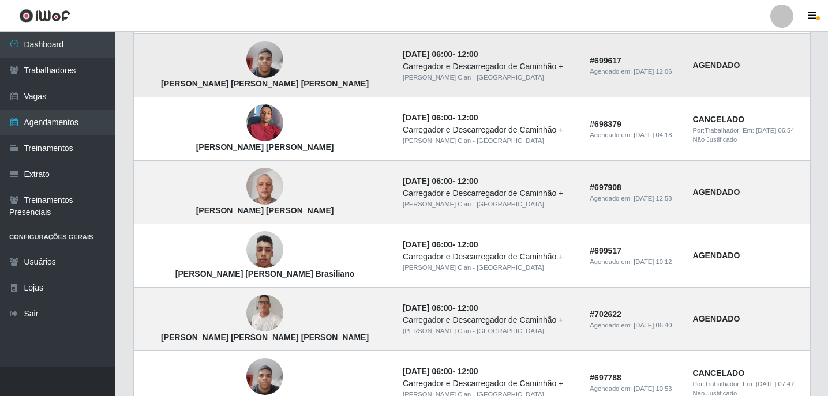
scroll to position [866, 0]
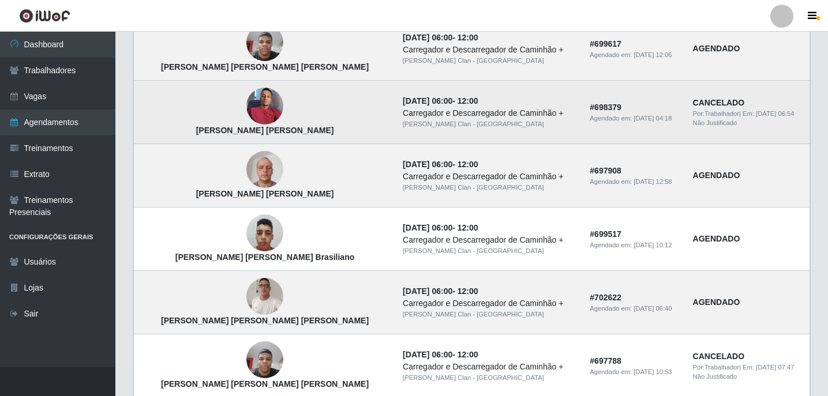
click at [246, 113] on img at bounding box center [264, 106] width 37 height 49
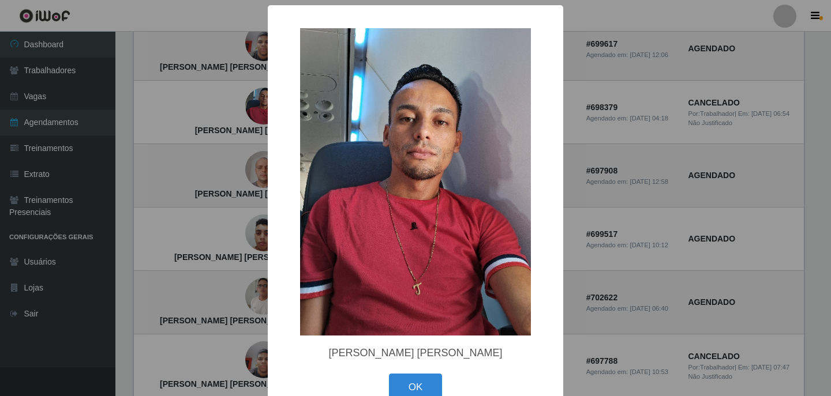
click at [706, 227] on div "× [PERSON_NAME] [PERSON_NAME] OK Cancel" at bounding box center [415, 198] width 831 height 396
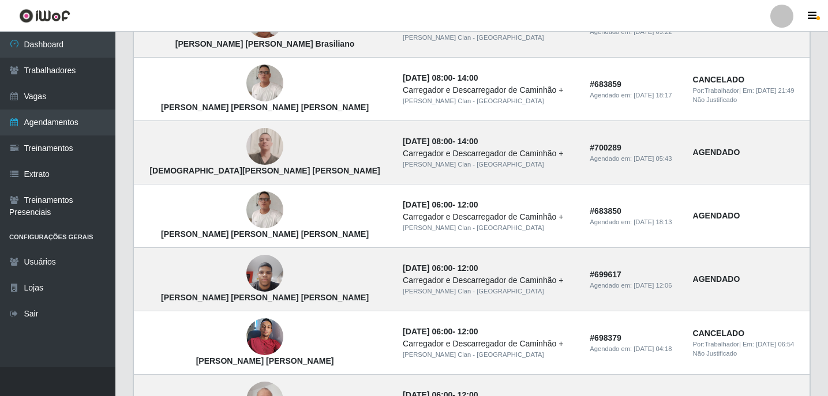
scroll to position [107, 0]
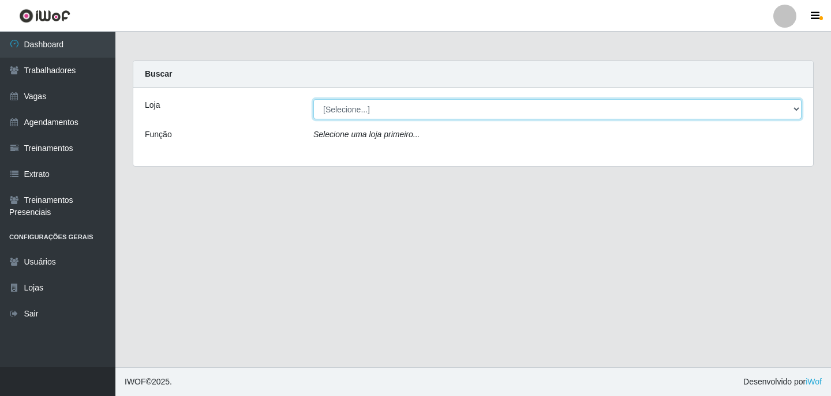
click at [480, 105] on select "[Selecione...] [PERSON_NAME] Clan - [GEOGRAPHIC_DATA]" at bounding box center [557, 109] width 488 height 20
select select "452"
click at [313, 99] on select "[Selecione...] [PERSON_NAME] Clan - [GEOGRAPHIC_DATA]" at bounding box center [557, 109] width 488 height 20
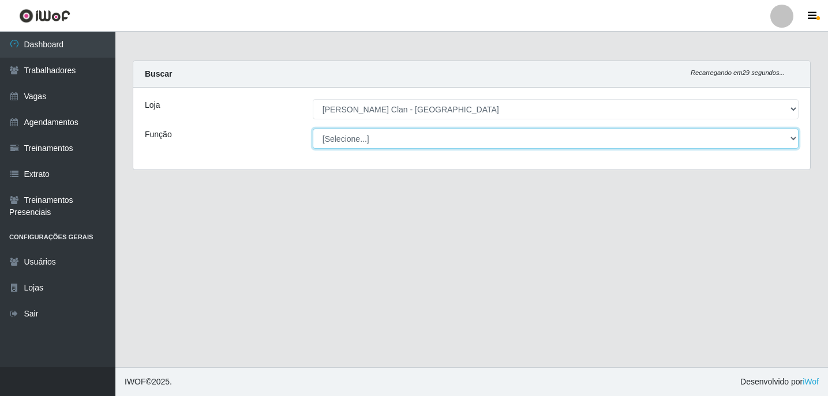
click at [448, 141] on select "[Selecione...] ASG ASG + Carregador e Descarregador de Caminhão Carregador e De…" at bounding box center [556, 139] width 486 height 20
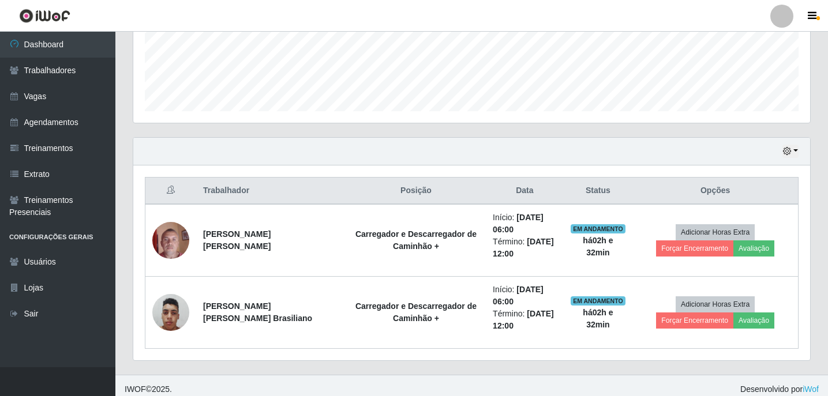
scroll to position [309, 0]
